Goal: Task Accomplishment & Management: Complete application form

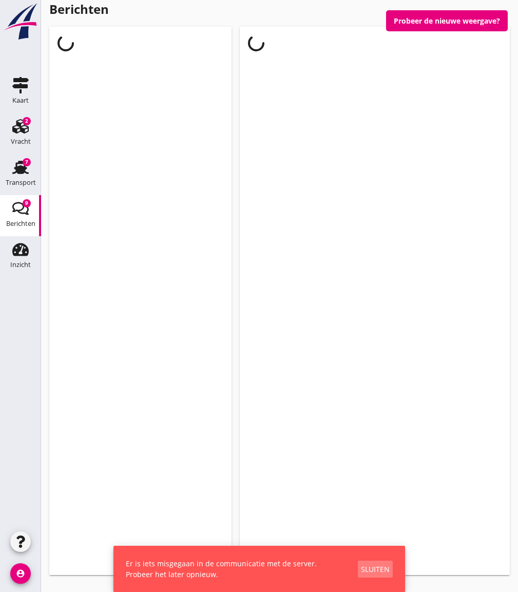
click at [364, 561] on button "Sluiten" at bounding box center [375, 569] width 35 height 17
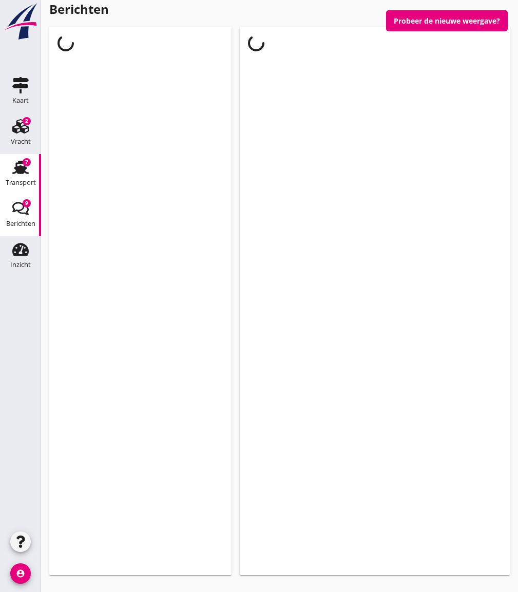
click at [27, 181] on div "Transport" at bounding box center [21, 182] width 30 height 7
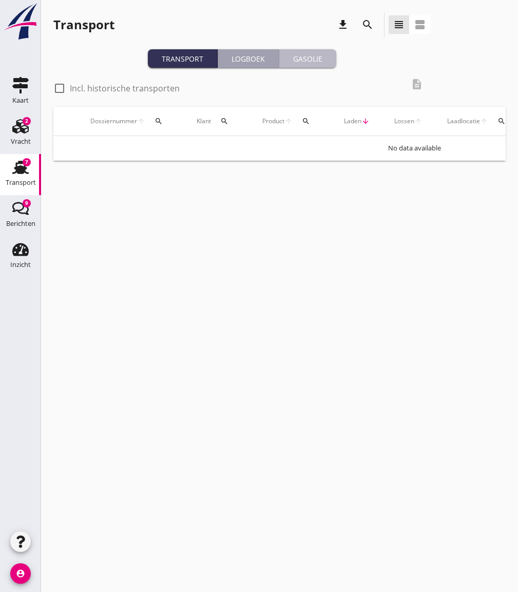
click at [317, 54] on div "Gasolie" at bounding box center [307, 58] width 49 height 11
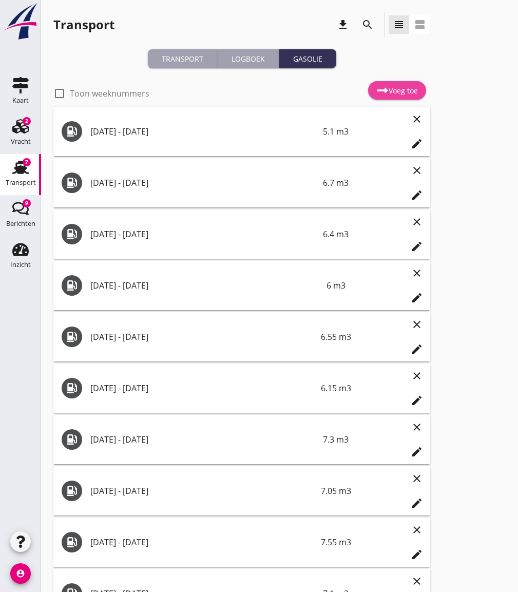
click at [399, 91] on div "Voeg toe" at bounding box center [397, 90] width 42 height 12
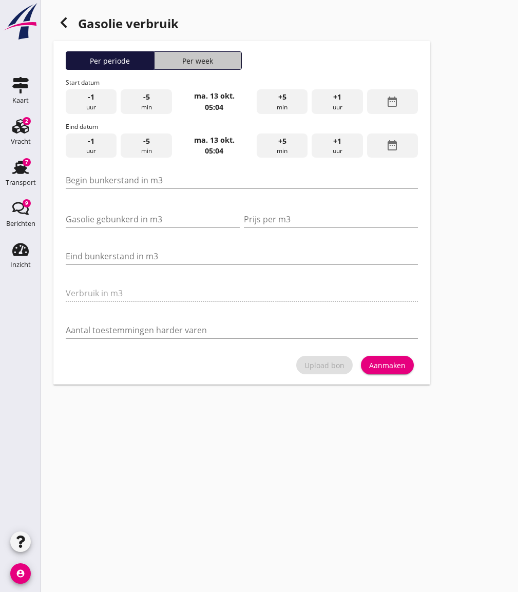
click at [173, 64] on div "Per week" at bounding box center [198, 60] width 79 height 11
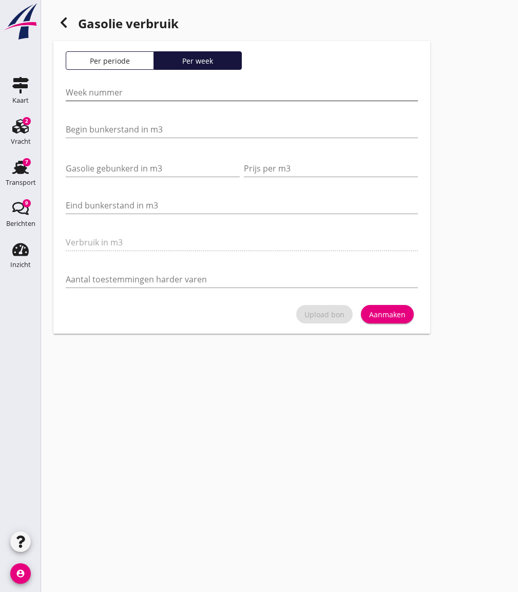
click at [138, 98] on input "Week nummer" at bounding box center [242, 92] width 352 height 16
type input "41"
click at [134, 123] on input "Begin bunkerstand in m3" at bounding box center [242, 129] width 352 height 16
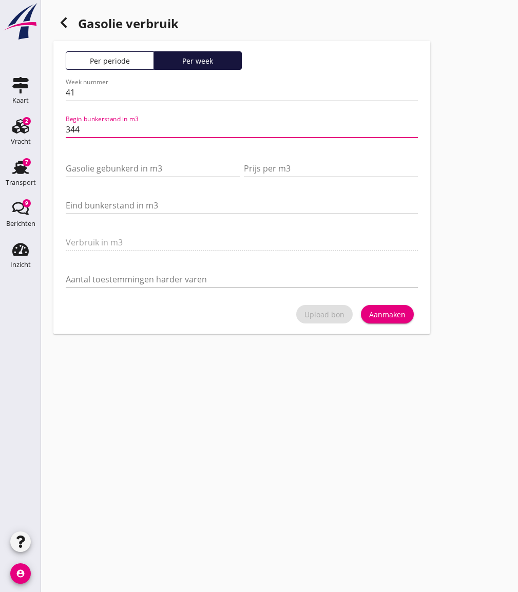
type input "34"
type input "34.4"
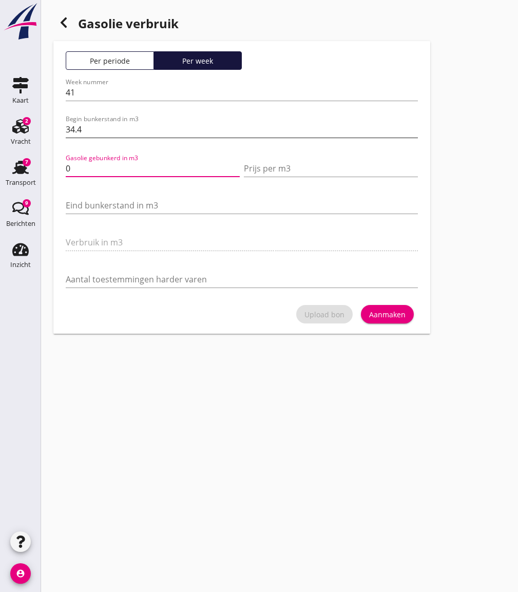
type input "0"
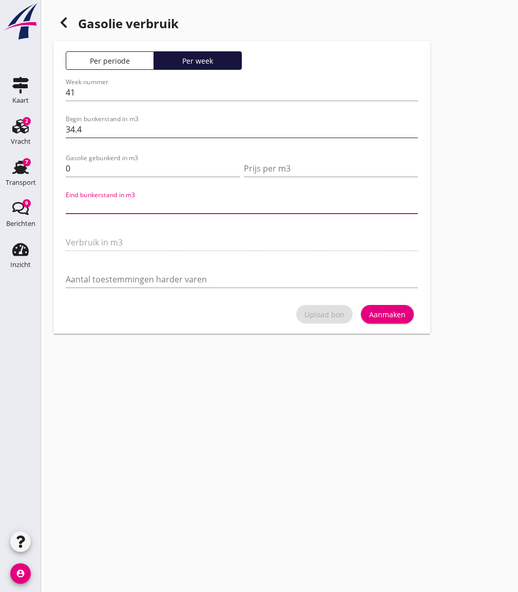
type input "32.4"
type input "2"
type input "5.4"
type input "29"
type input "5.1"
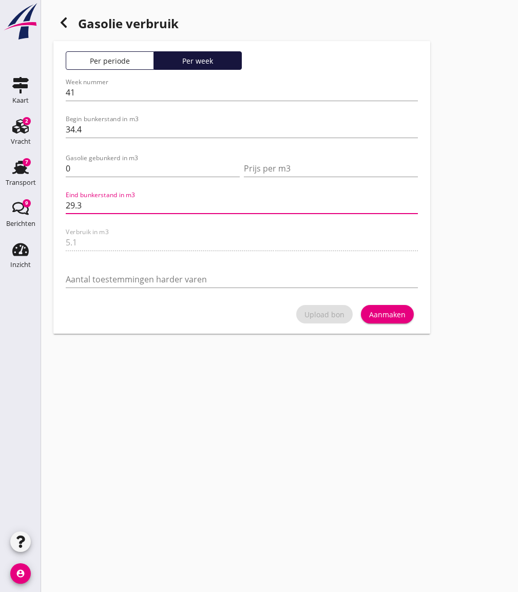
type input "29.3"
click at [371, 312] on div "Aanmaken" at bounding box center [387, 314] width 36 height 11
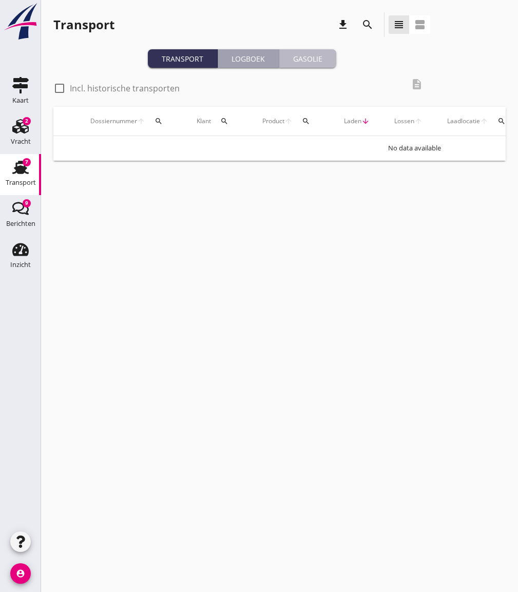
click at [309, 53] on div "Gasolie" at bounding box center [307, 58] width 49 height 11
